Goal: Task Accomplishment & Management: Use online tool/utility

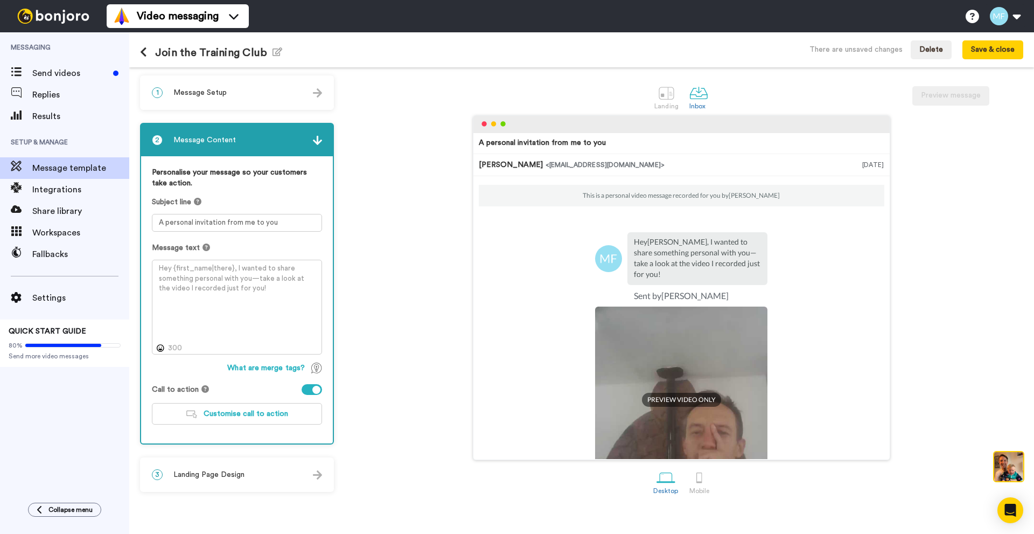
scroll to position [44, 0]
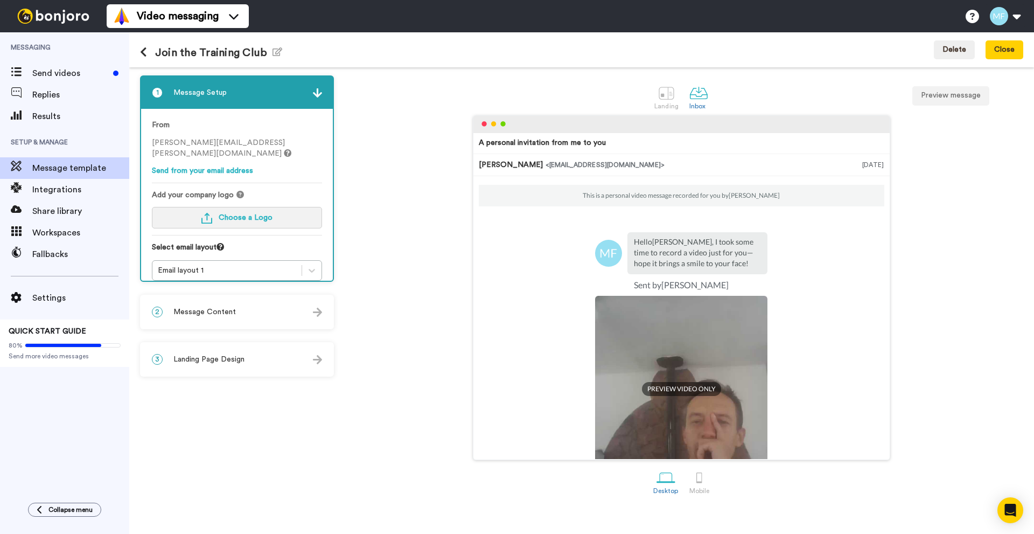
click at [252, 213] on button "Choose a Logo" at bounding box center [237, 218] width 170 height 22
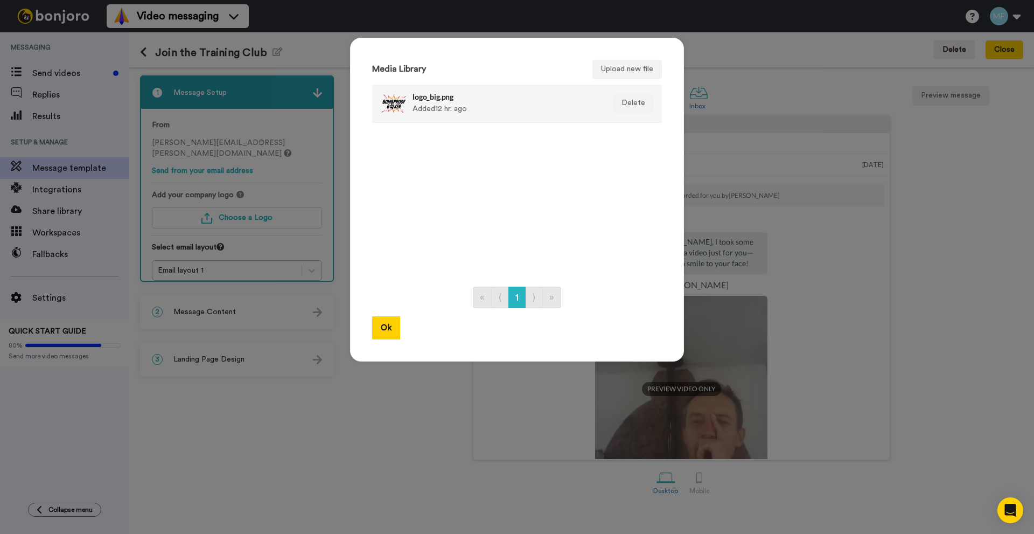
click at [428, 115] on div "logo_big.png Added 12 hr. ago" at bounding box center [506, 103] width 186 height 27
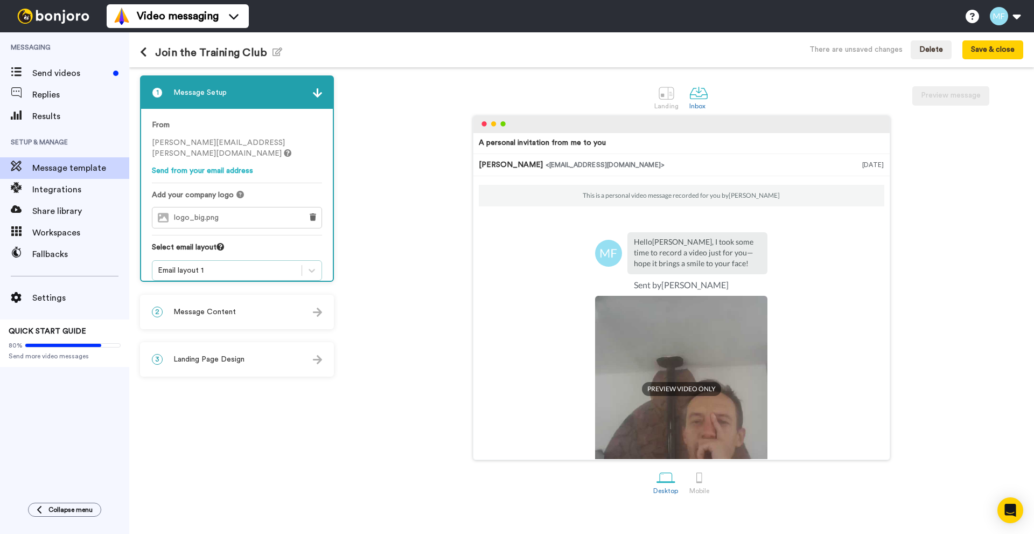
click at [242, 265] on div "Email layout 1" at bounding box center [227, 270] width 138 height 11
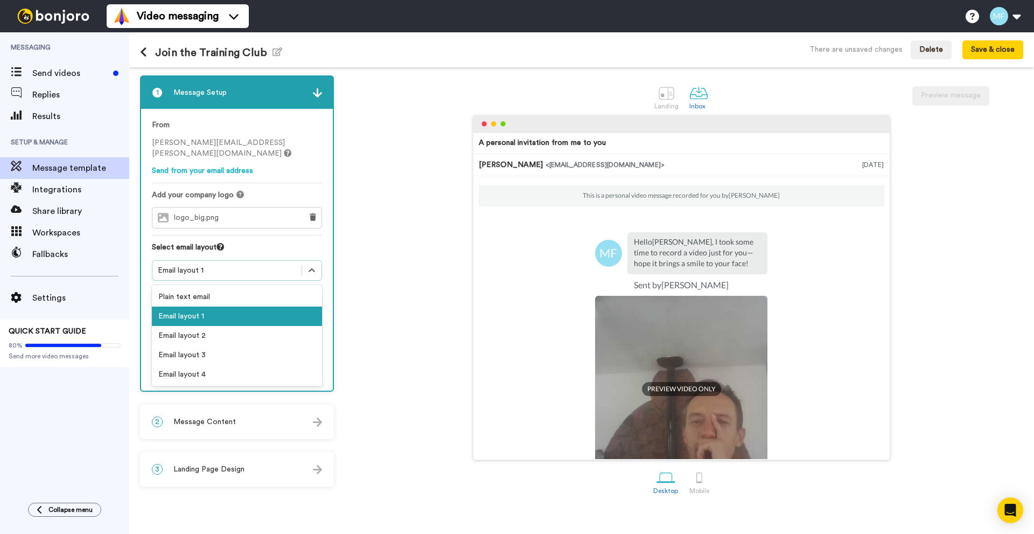
click at [242, 265] on div "Email layout 1" at bounding box center [227, 270] width 138 height 11
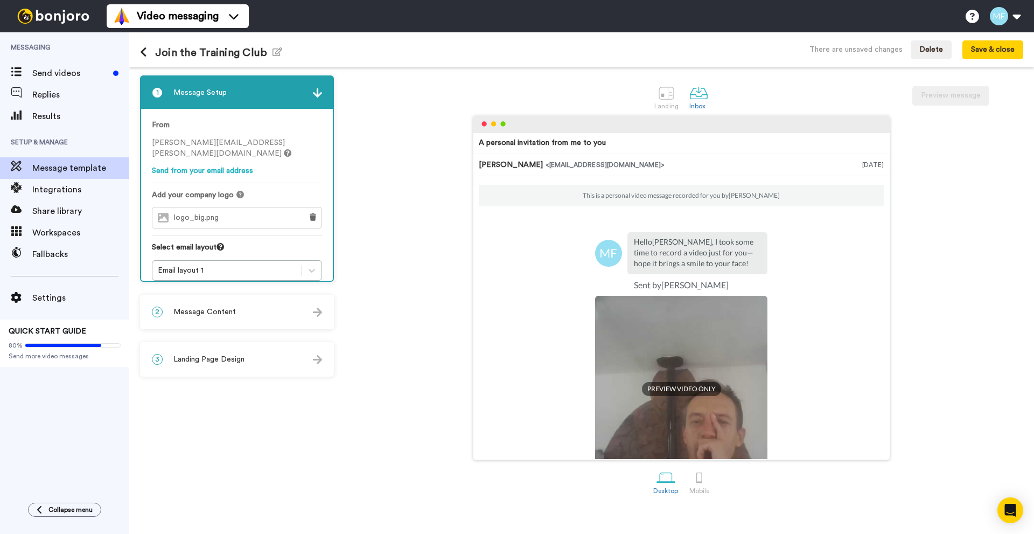
click at [267, 303] on div "2 Message Content" at bounding box center [237, 312] width 192 height 32
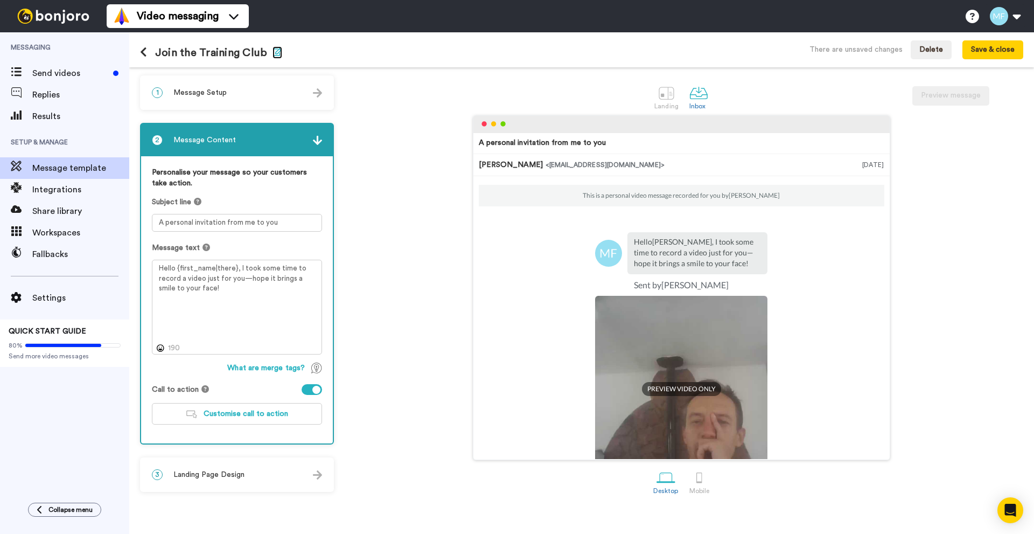
click at [273, 52] on icon "button" at bounding box center [278, 51] width 10 height 9
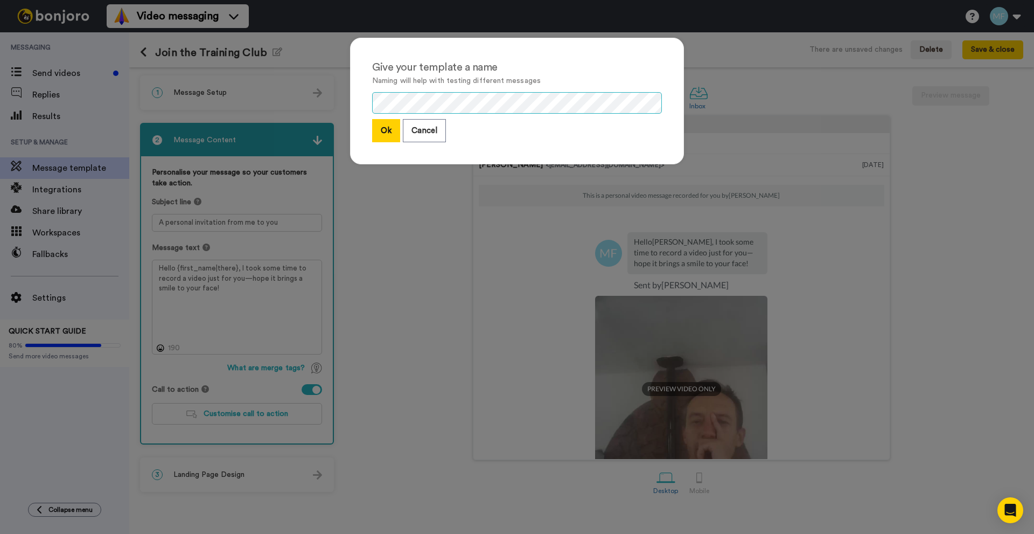
click at [294, 99] on div "Give your template a name Naming will help with testing different messages Ok C…" at bounding box center [517, 267] width 1034 height 534
click at [378, 134] on button "Ok" at bounding box center [386, 130] width 28 height 23
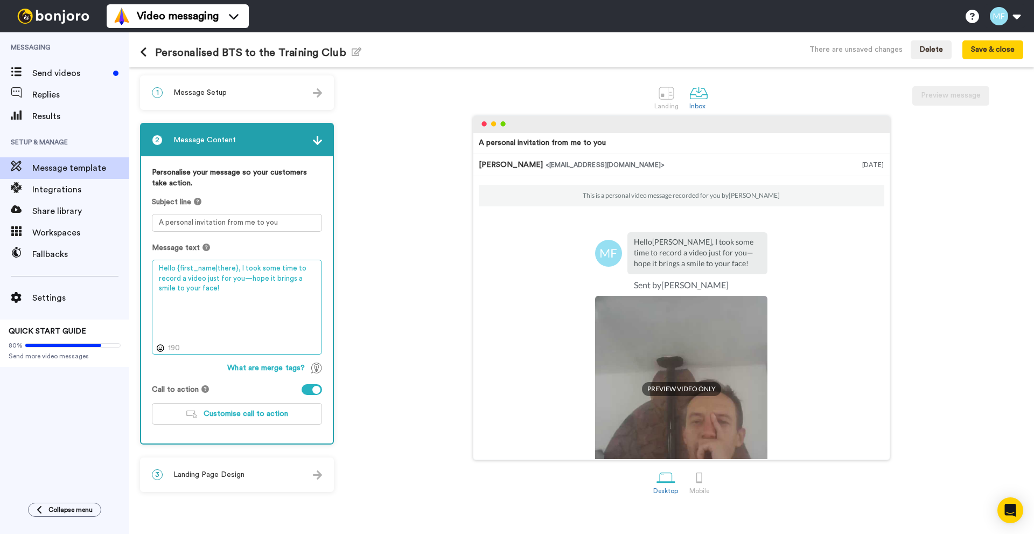
drag, startPoint x: 231, startPoint y: 290, endPoint x: 161, endPoint y: 267, distance: 74.4
click at [161, 267] on textarea "Hello {first_name|there}, I took some time to record a video just for you—hope …" at bounding box center [237, 307] width 170 height 95
paste textarea "i {first_name|there}! Huge thanks to you and {dog_name|your Boxer} for Back to …"
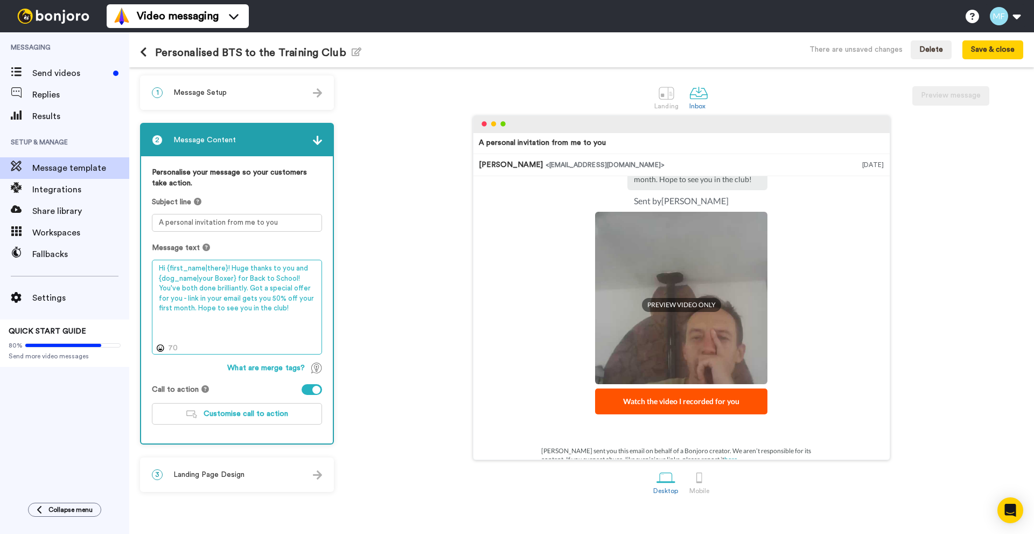
scroll to position [119, 0]
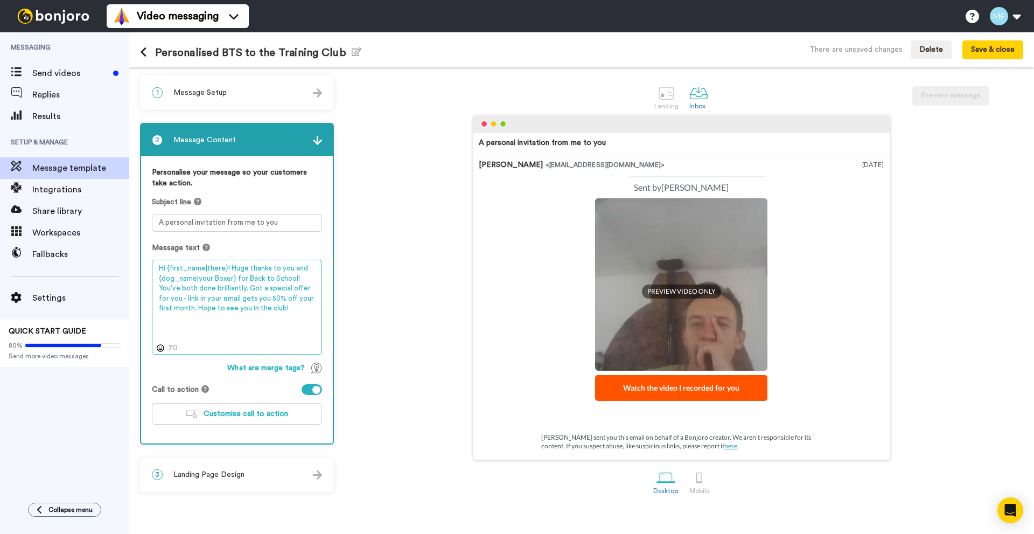
type textarea "Hi {first_name|there}! Huge thanks to you and {dog_name|your Boxer} for Back to…"
click at [253, 484] on div "3 Landing Page Design" at bounding box center [237, 474] width 192 height 32
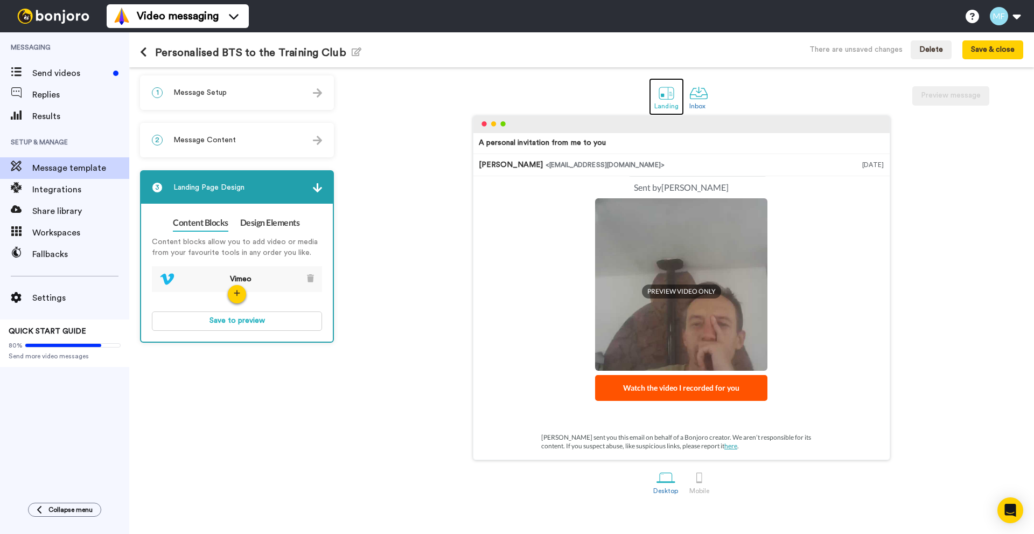
click at [669, 91] on div at bounding box center [666, 93] width 19 height 19
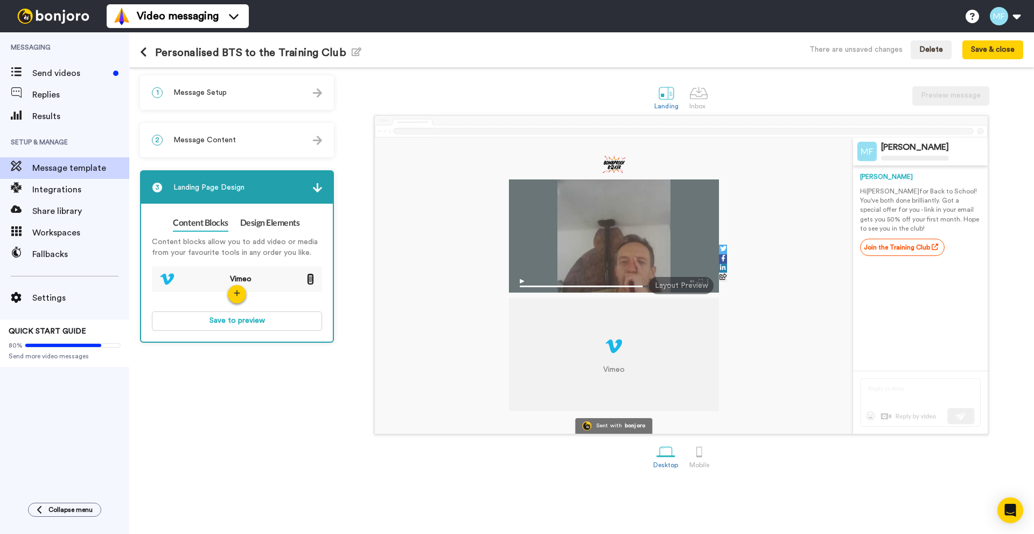
click at [314, 281] on icon at bounding box center [310, 278] width 7 height 8
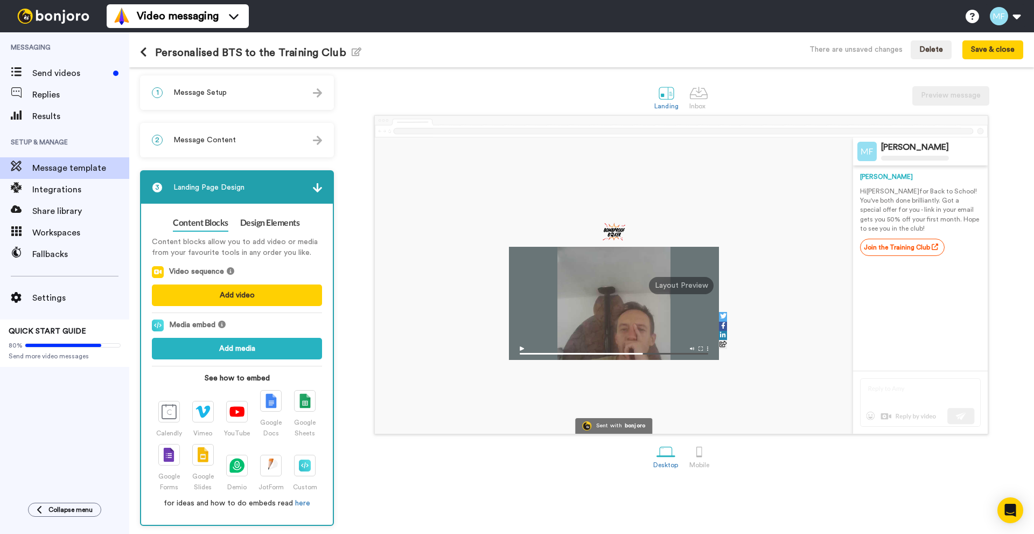
click at [225, 152] on div "2 Message Content" at bounding box center [237, 140] width 192 height 32
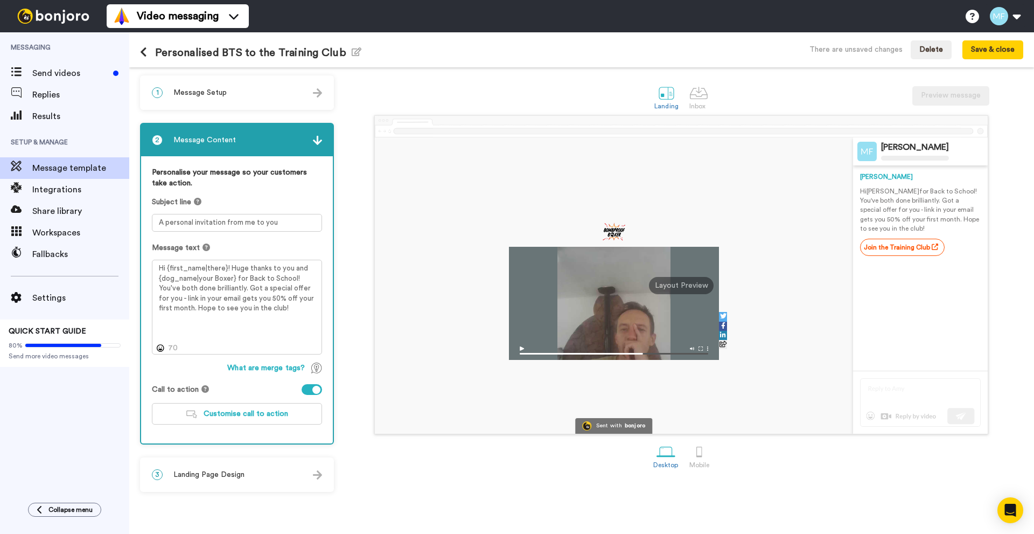
click at [247, 476] on div "3 Landing Page Design" at bounding box center [237, 474] width 192 height 32
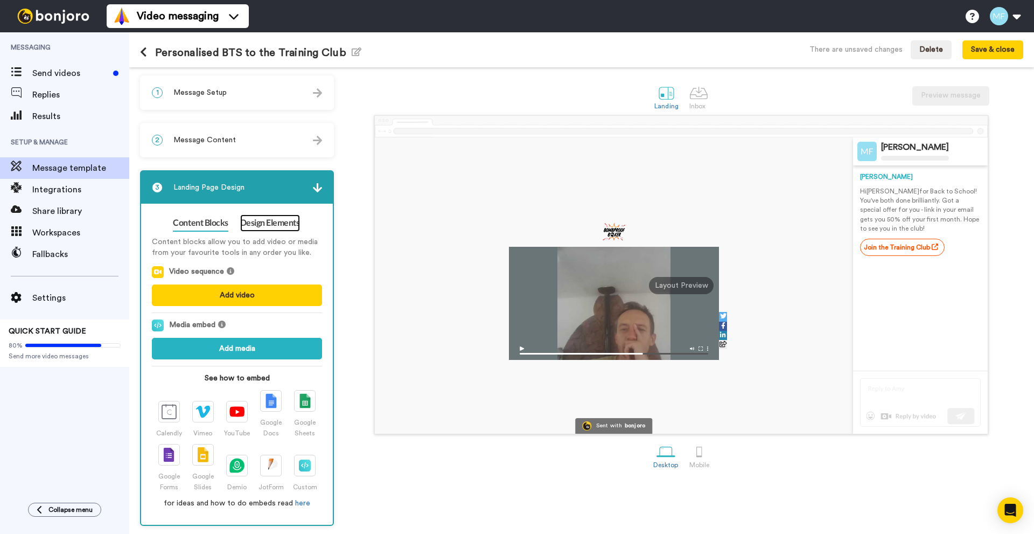
click at [260, 222] on link "Design Elements" at bounding box center [270, 222] width 60 height 17
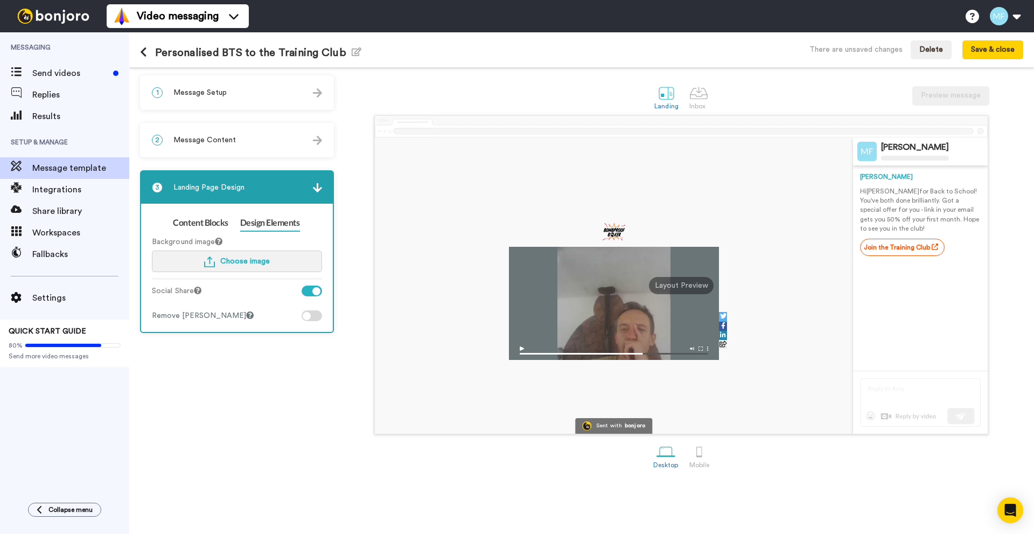
click at [251, 261] on span "Choose image" at bounding box center [245, 262] width 50 height 8
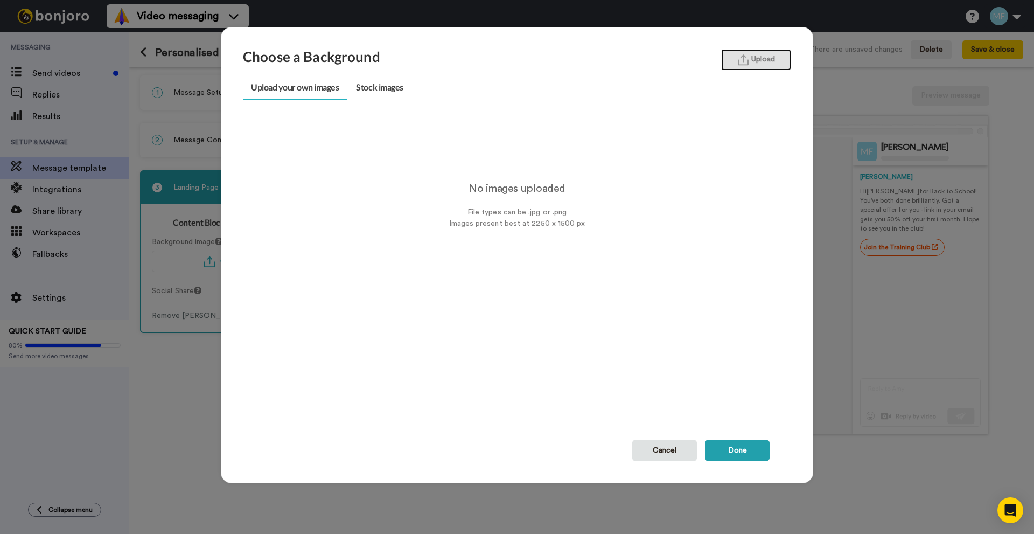
click at [769, 65] on button "Upload" at bounding box center [756, 60] width 70 height 22
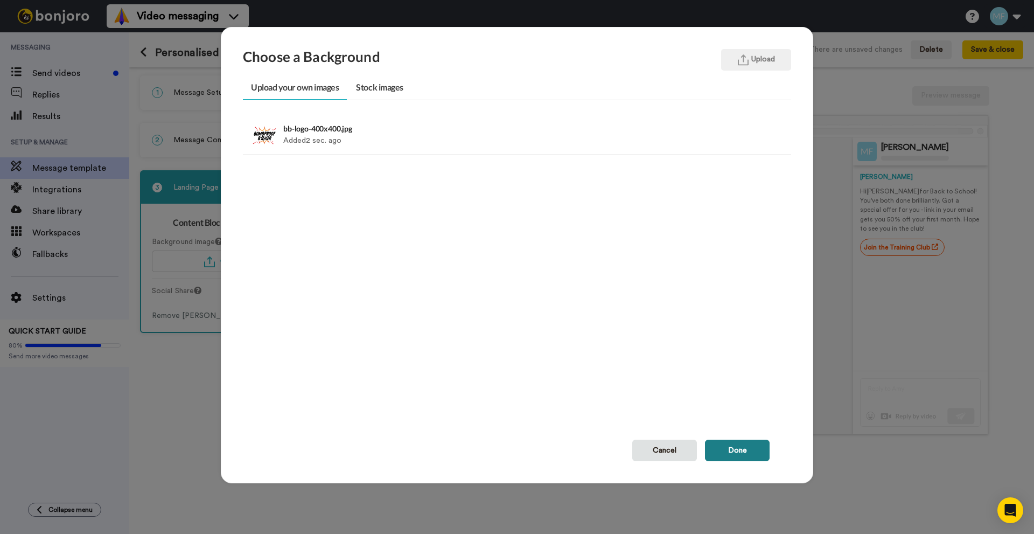
click at [723, 446] on button "Done" at bounding box center [737, 451] width 65 height 22
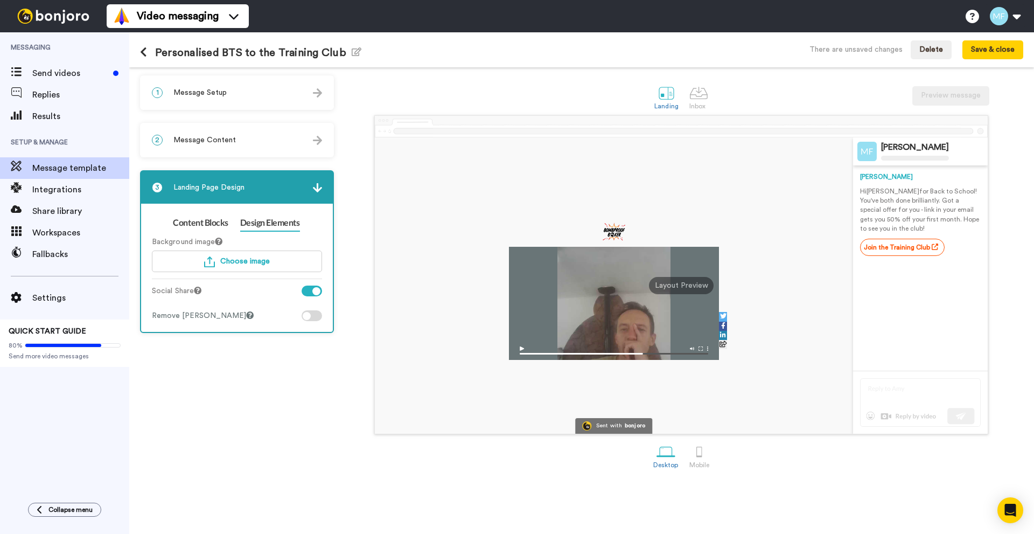
click at [316, 293] on div at bounding box center [316, 291] width 8 height 8
click at [312, 317] on div at bounding box center [312, 315] width 20 height 11
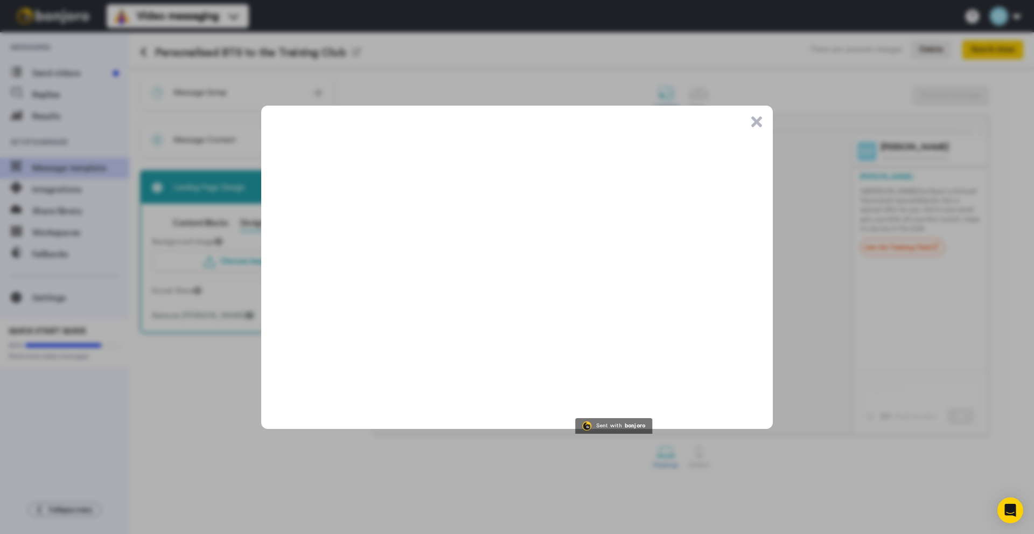
click at [757, 122] on button ".cls-1{stroke-width:0px;}" at bounding box center [757, 121] width 11 height 11
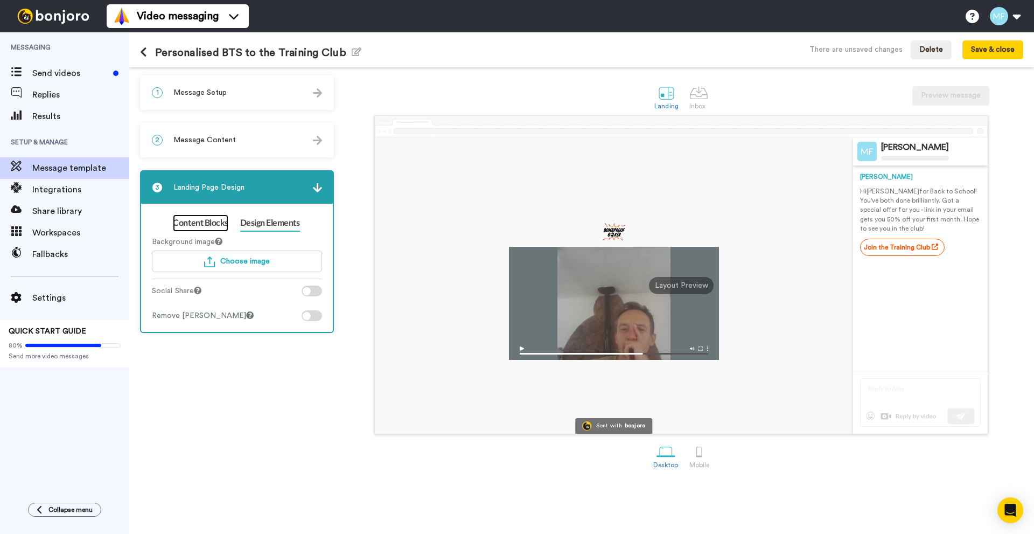
click at [203, 218] on link "Content Blocks" at bounding box center [200, 222] width 55 height 17
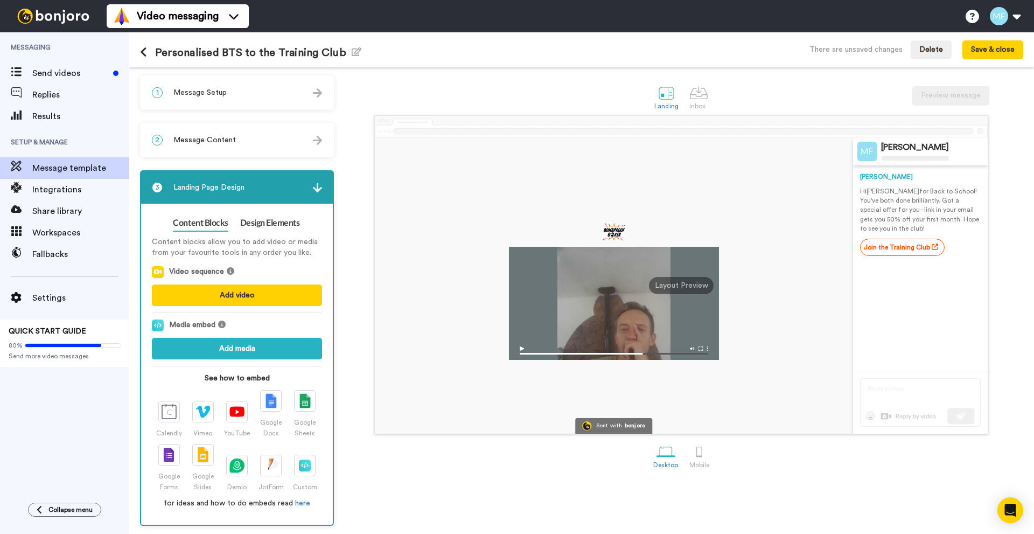
click at [236, 140] on div "2 Message Content" at bounding box center [237, 140] width 192 height 32
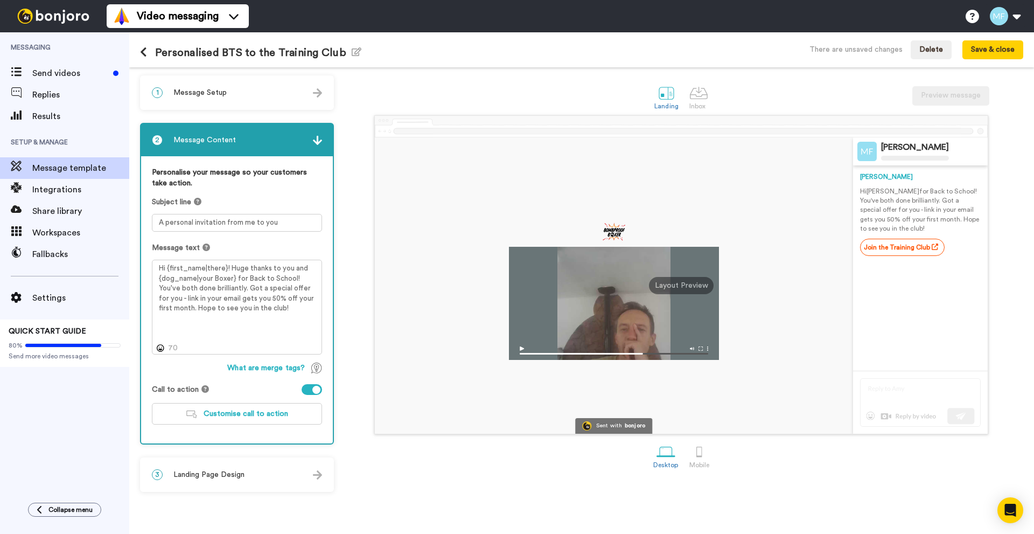
click at [227, 96] on div "1 Message Setup" at bounding box center [237, 92] width 192 height 32
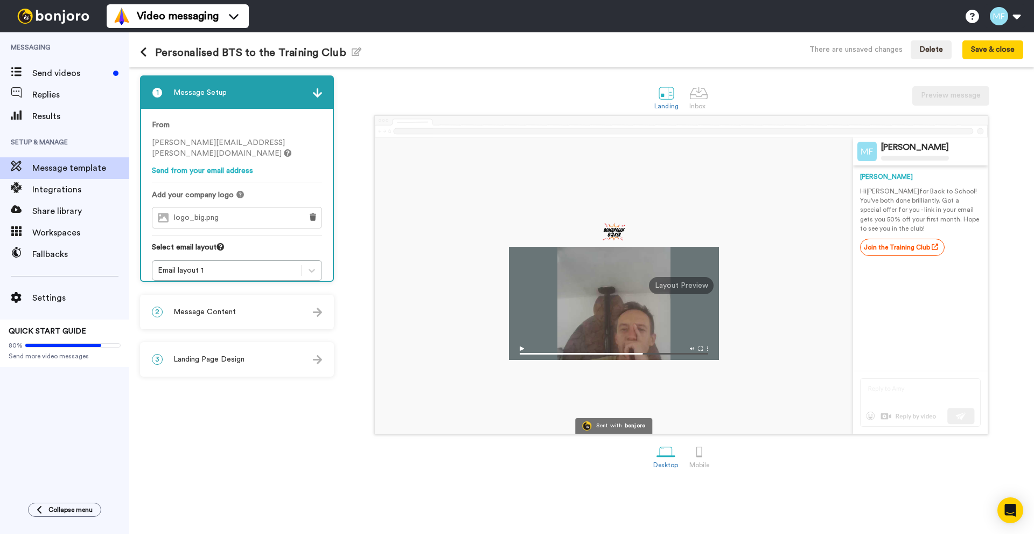
click at [191, 318] on div "2 Message Content" at bounding box center [237, 312] width 192 height 32
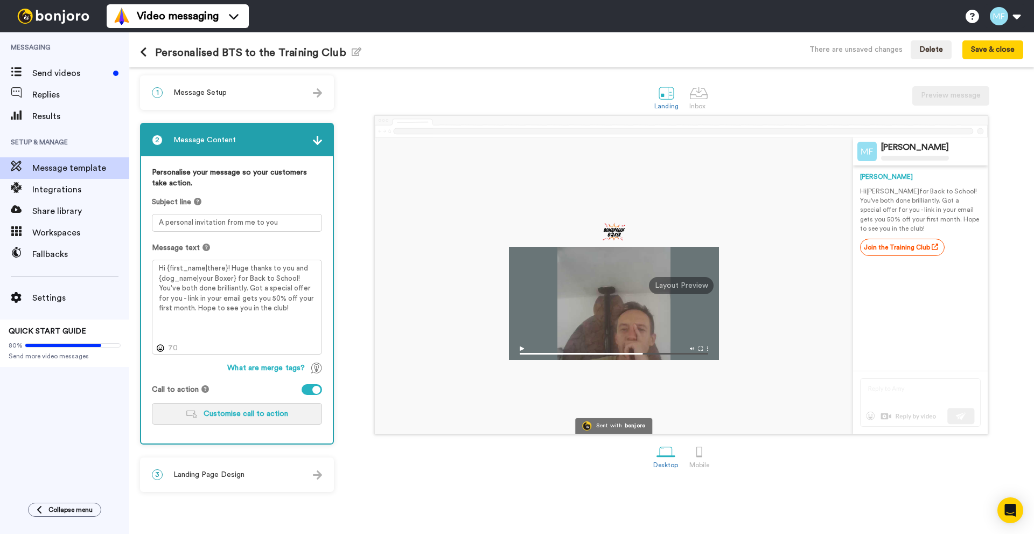
click at [228, 419] on button "Customise call to action" at bounding box center [237, 414] width 170 height 22
